Goal: Check status: Check status

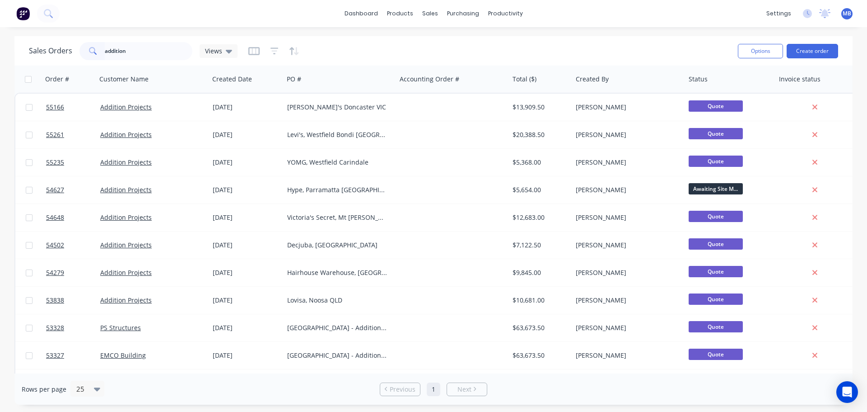
drag, startPoint x: 131, startPoint y: 53, endPoint x: 24, endPoint y: 38, distance: 108.5
click at [66, 47] on div "Sales Orders addition Views" at bounding box center [133, 51] width 209 height 18
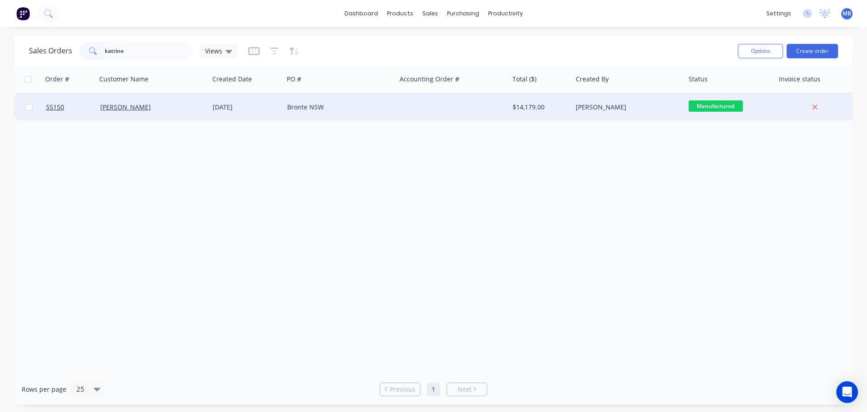
type input "katrine"
click at [601, 104] on div "[PERSON_NAME]" at bounding box center [626, 107] width 100 height 9
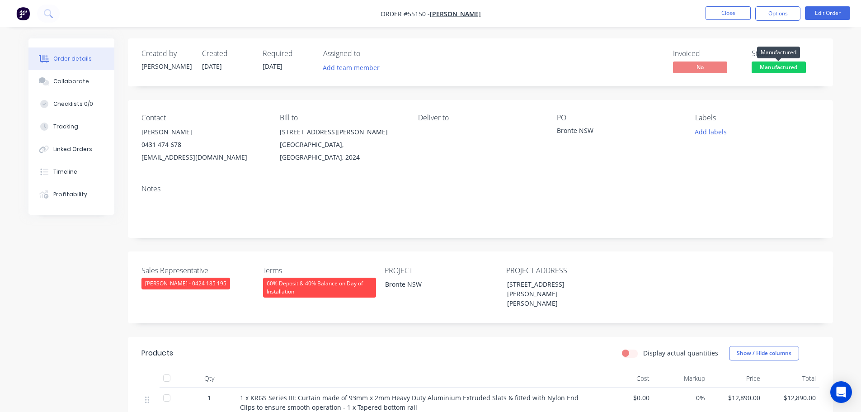
click at [787, 62] on span "Manufactured" at bounding box center [778, 66] width 54 height 11
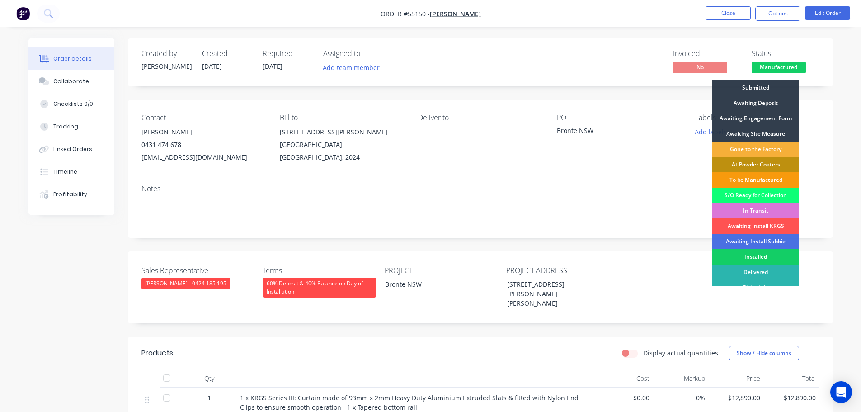
click at [750, 254] on div "Installed" at bounding box center [755, 256] width 87 height 15
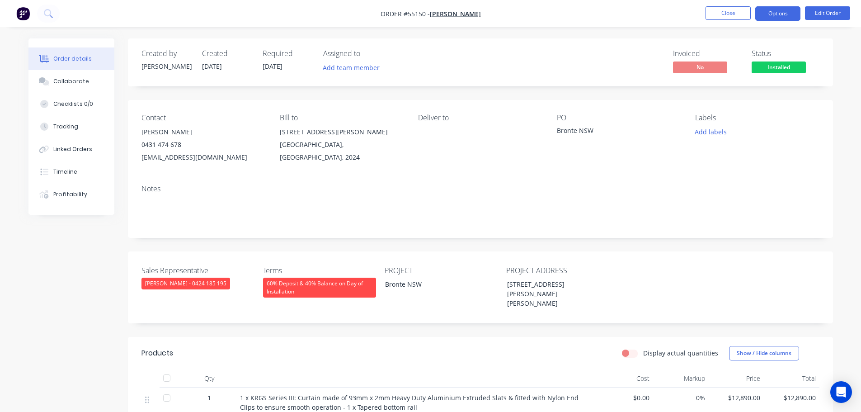
click at [768, 14] on button "Options" at bounding box center [777, 13] width 45 height 14
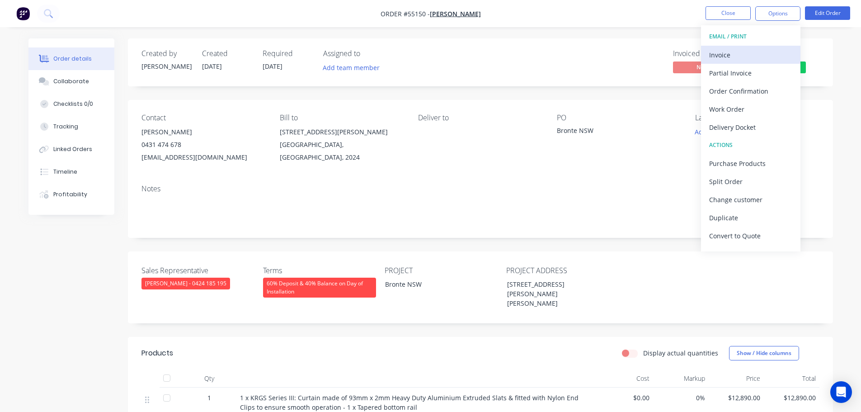
click at [717, 55] on div "Invoice" at bounding box center [750, 54] width 83 height 13
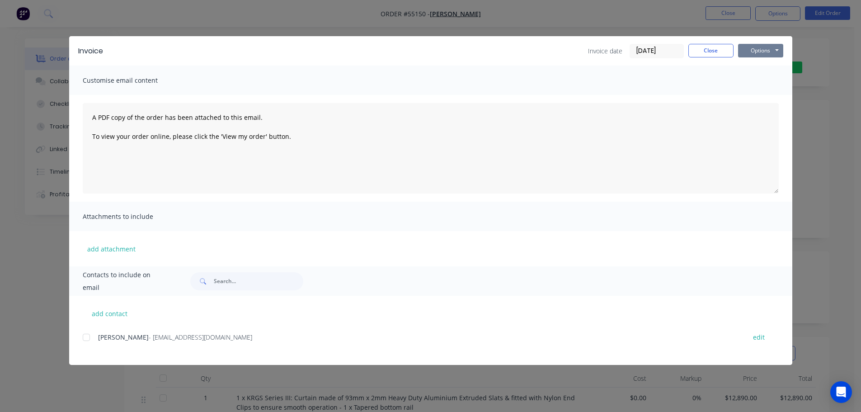
click at [756, 44] on button "Options" at bounding box center [760, 51] width 45 height 14
click at [749, 81] on button "Print" at bounding box center [767, 81] width 58 height 15
click at [723, 47] on button "Close" at bounding box center [710, 51] width 45 height 14
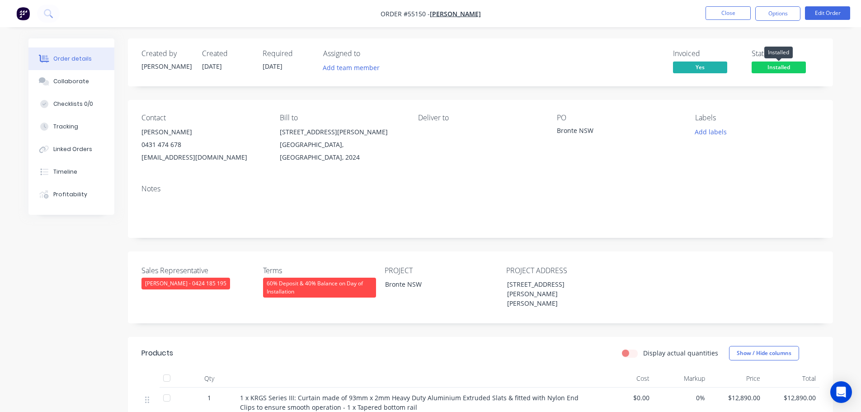
click at [774, 66] on span "Installed" at bounding box center [778, 66] width 54 height 11
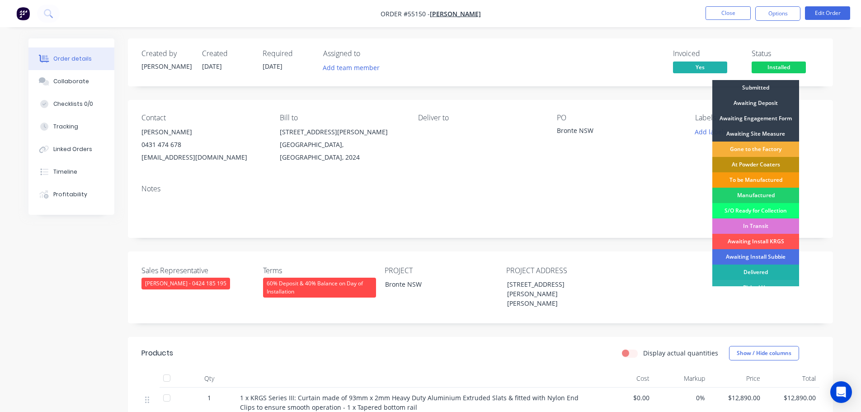
click at [749, 270] on div "Delivered" at bounding box center [755, 271] width 87 height 15
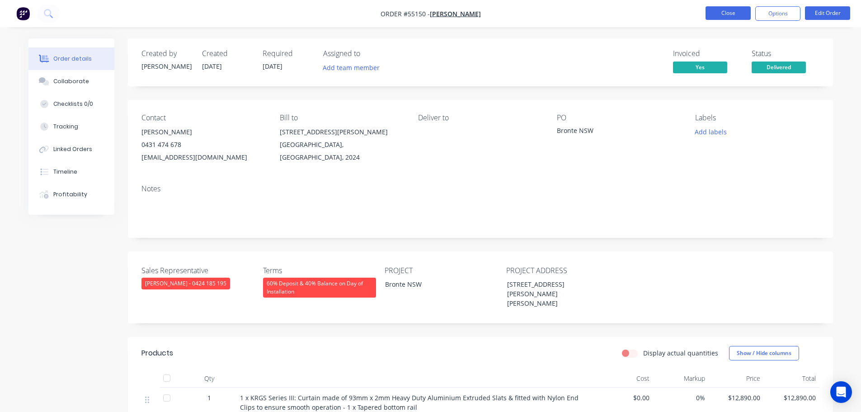
click at [726, 10] on button "Close" at bounding box center [727, 13] width 45 height 14
